Goal: Task Accomplishment & Management: Manage account settings

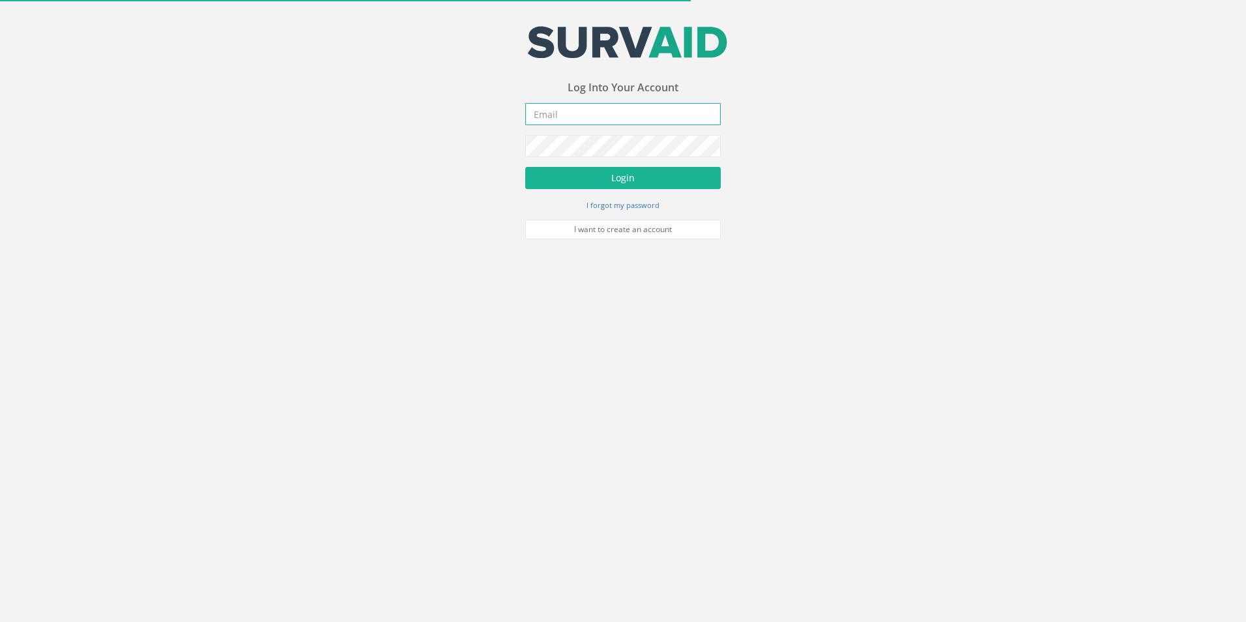
click at [594, 123] on input "email" at bounding box center [623, 114] width 196 height 22
click at [525, 167] on button "Login" at bounding box center [623, 178] width 196 height 22
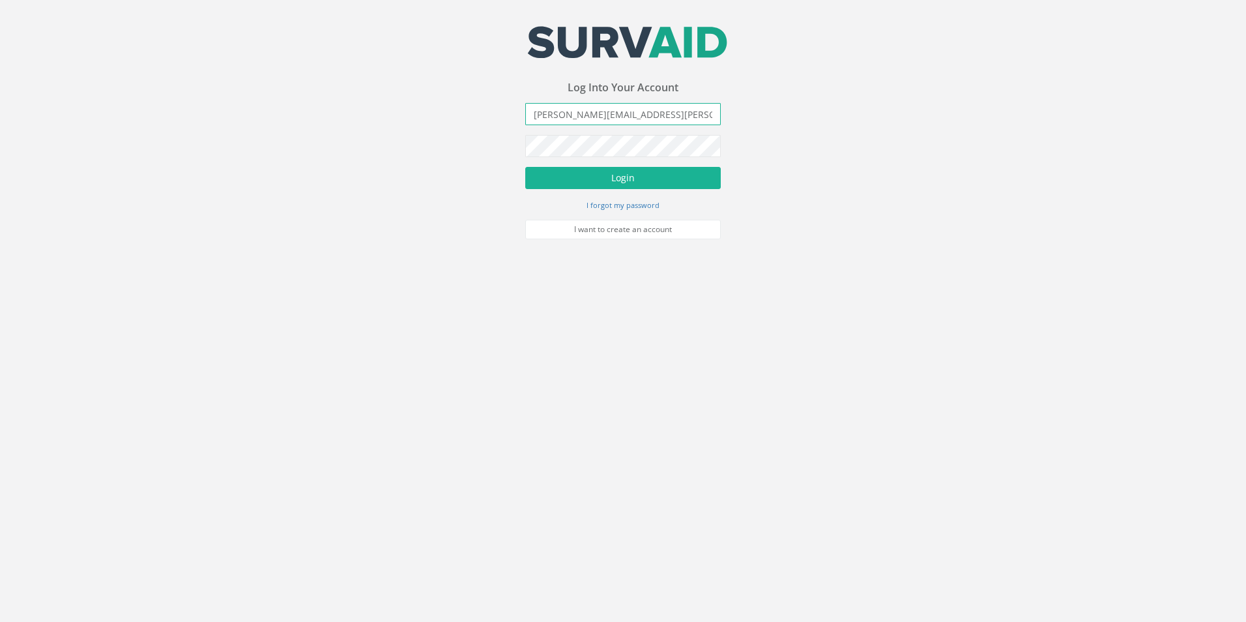
type input "[PERSON_NAME][EMAIL_ADDRESS][PERSON_NAME][DOMAIN_NAME]"
click at [525, 167] on button "Login" at bounding box center [623, 178] width 196 height 22
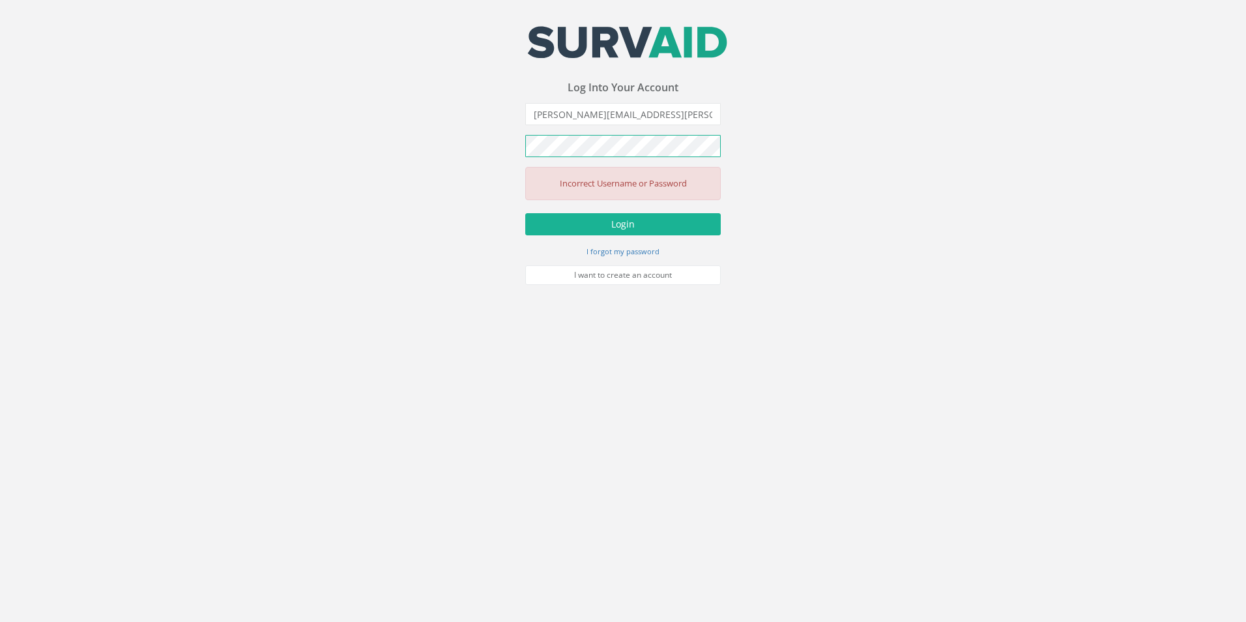
click at [460, 144] on div "Your email address was sucessfully verified - please login below to continue Yo…" at bounding box center [623, 142] width 1246 height 285
click at [525, 213] on button "Login" at bounding box center [623, 224] width 196 height 22
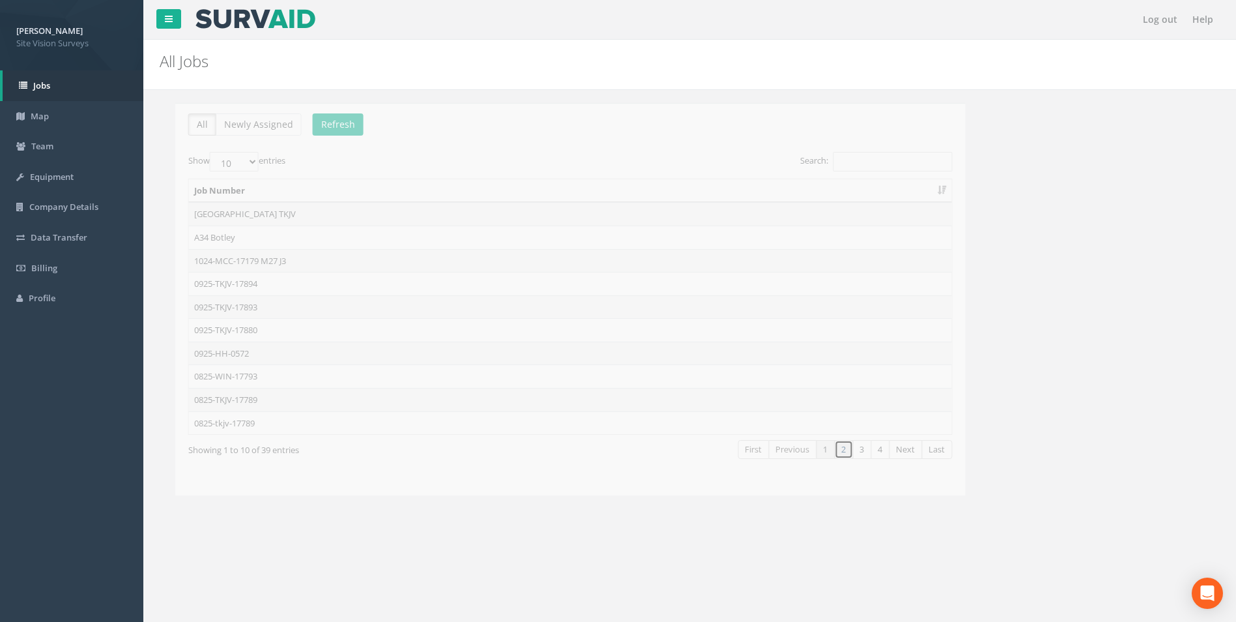
click at [826, 454] on link "2" at bounding box center [828, 449] width 19 height 19
click at [844, 452] on link "3" at bounding box center [847, 449] width 19 height 19
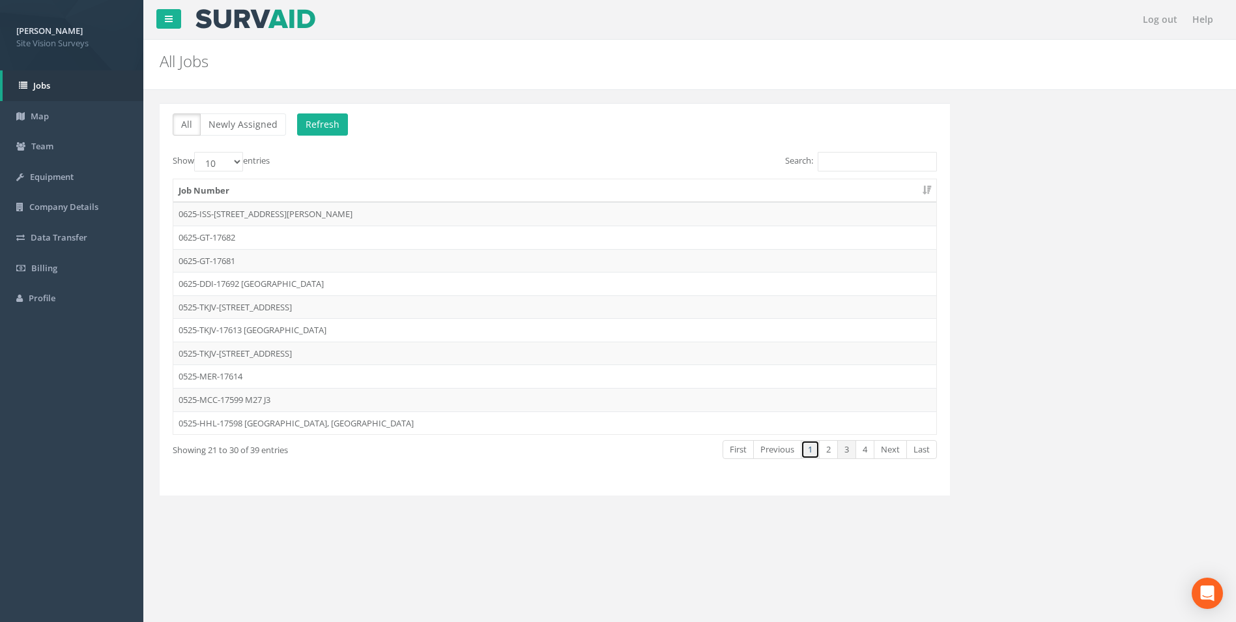
click at [811, 452] on link "1" at bounding box center [810, 449] width 19 height 19
click at [832, 450] on link "2" at bounding box center [828, 449] width 19 height 19
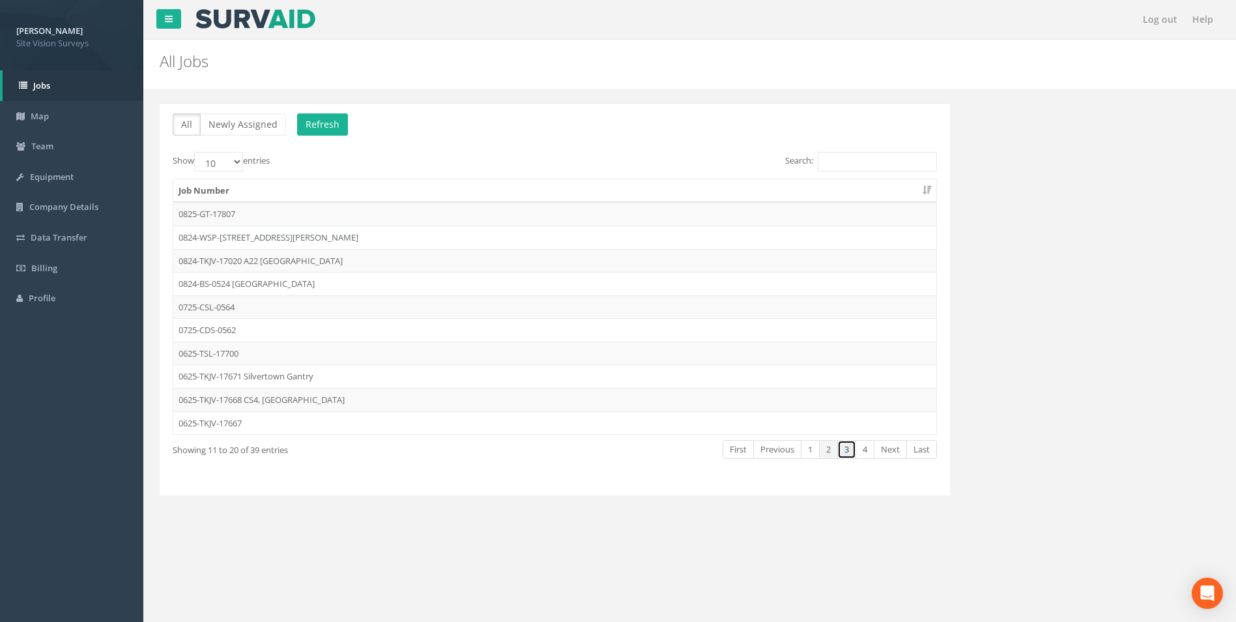
click at [847, 452] on link "3" at bounding box center [847, 449] width 19 height 19
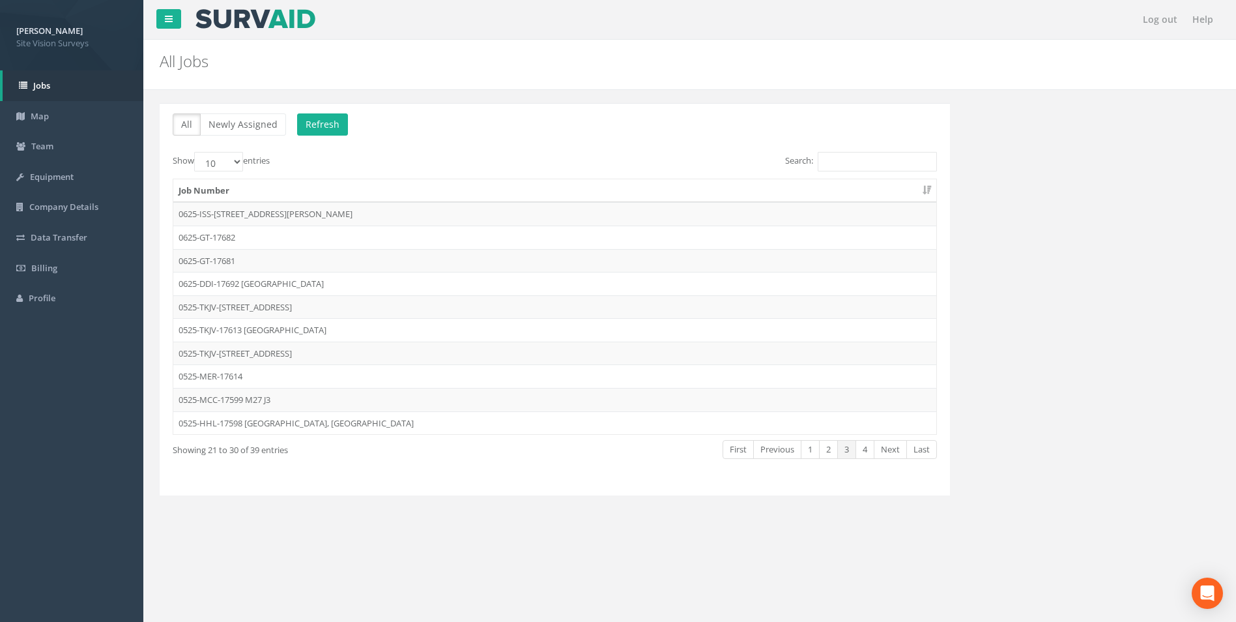
click at [847, 452] on link "3" at bounding box center [847, 449] width 19 height 19
click at [862, 453] on link "4" at bounding box center [865, 449] width 19 height 19
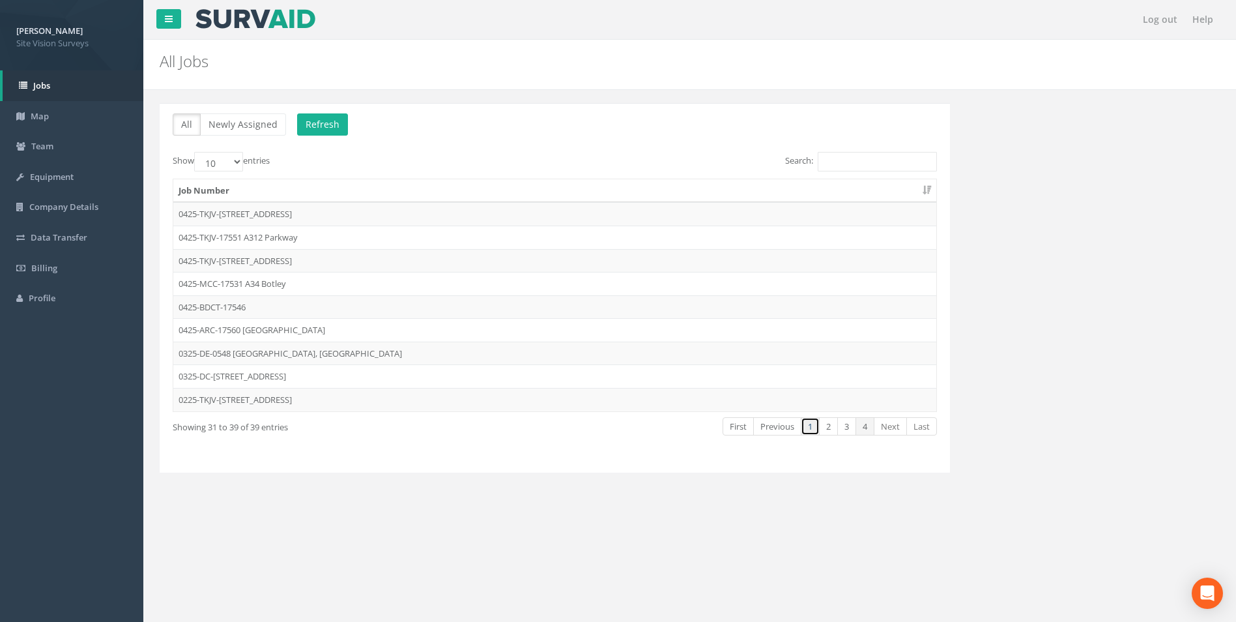
click at [813, 426] on link "1" at bounding box center [810, 426] width 19 height 19
